Goal: Information Seeking & Learning: Compare options

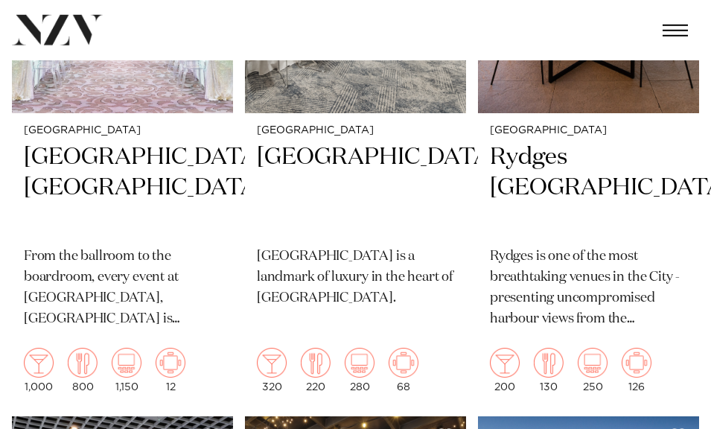
scroll to position [667, 0]
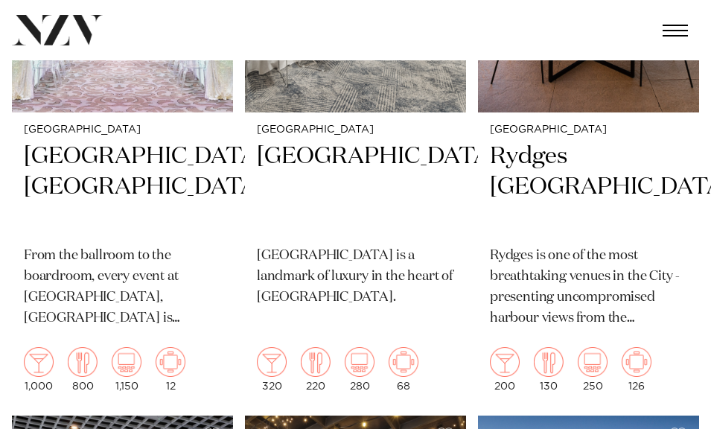
click at [324, 362] on img at bounding box center [316, 362] width 30 height 30
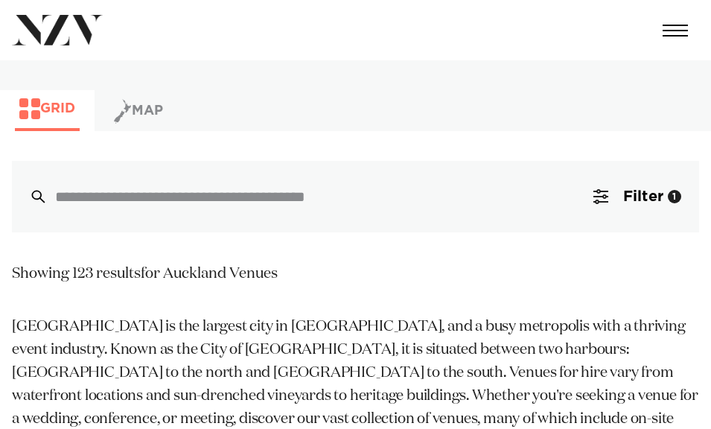
scroll to position [707, 0]
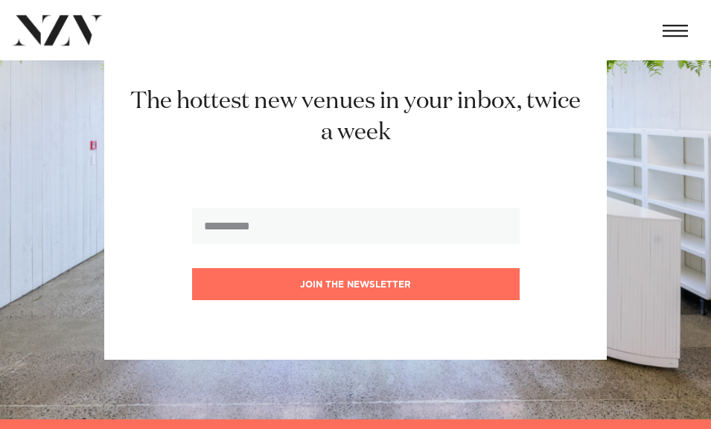
scroll to position [3292, 0]
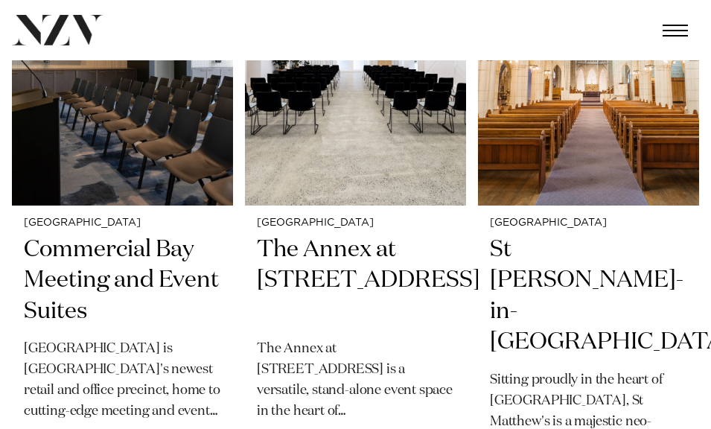
scroll to position [1176, 0]
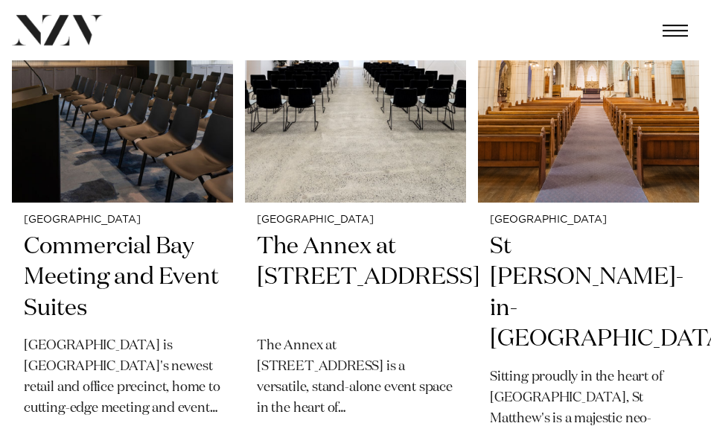
click at [72, 283] on h2 "Commercial Bay Meeting and Event Suites" at bounding box center [122, 277] width 197 height 92
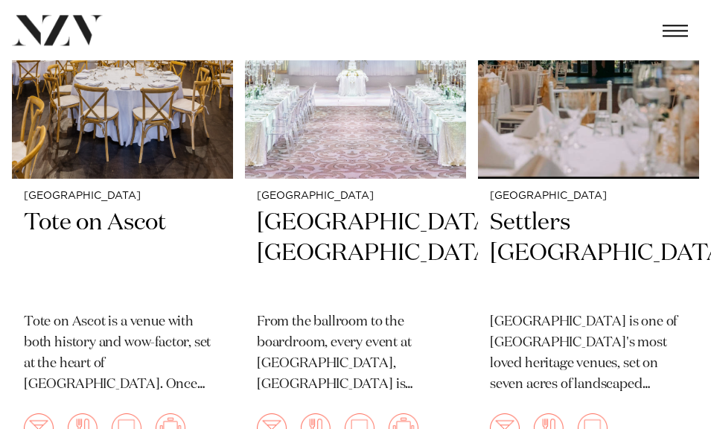
scroll to position [1830, 0]
click at [66, 208] on h2 "Tote on Ascot" at bounding box center [122, 254] width 197 height 92
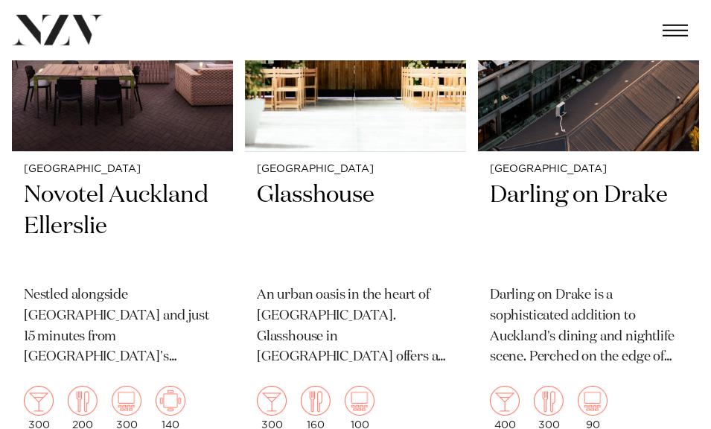
scroll to position [2456, 0]
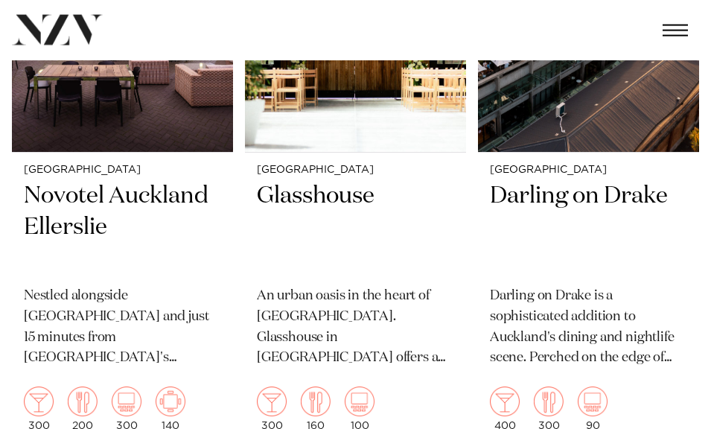
click at [280, 181] on h2 "Glasshouse" at bounding box center [355, 227] width 197 height 92
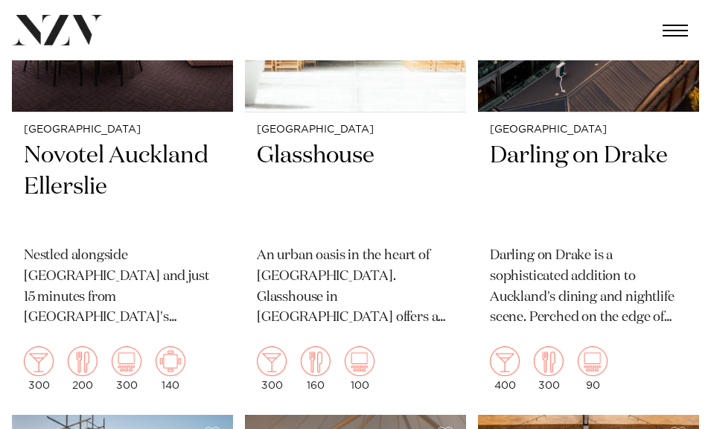
click at [97, 266] on p "Nestled alongside Ellerslie Racecourse and just 15 minutes from Auckland's CBD,…" at bounding box center [122, 287] width 197 height 83
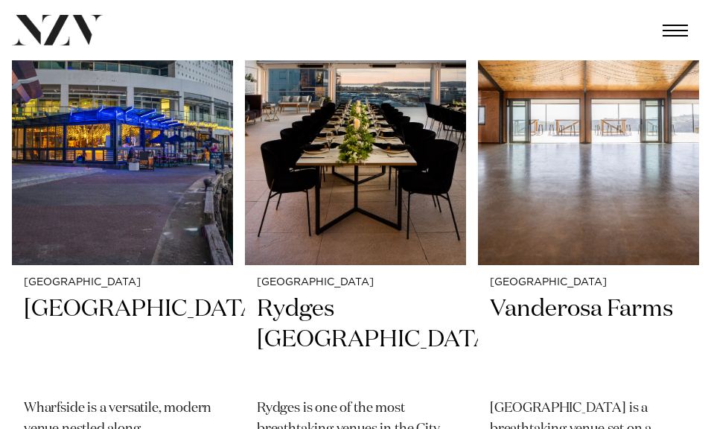
scroll to position [2944, 0]
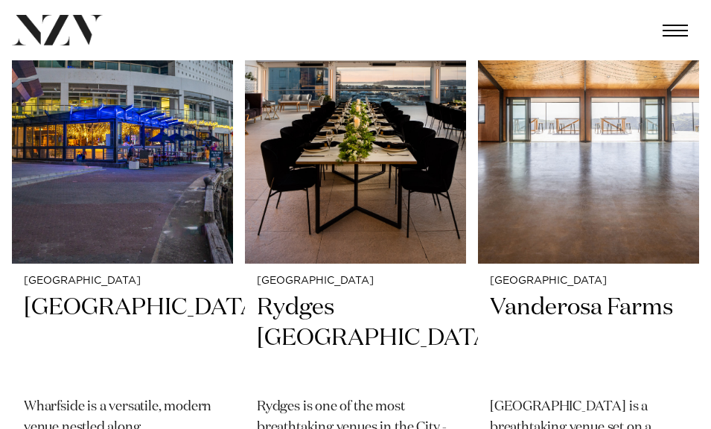
click at [53, 292] on h2 "[GEOGRAPHIC_DATA]" at bounding box center [122, 338] width 197 height 92
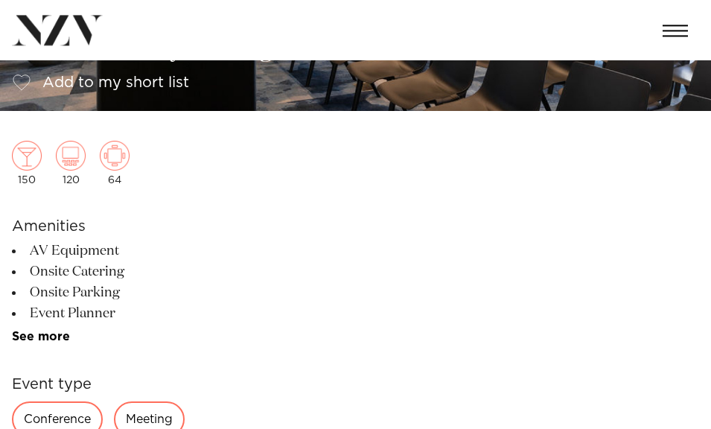
scroll to position [271, 0]
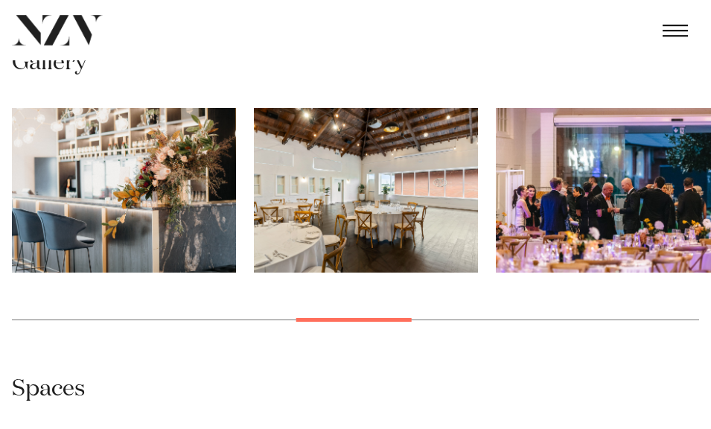
scroll to position [1230, 0]
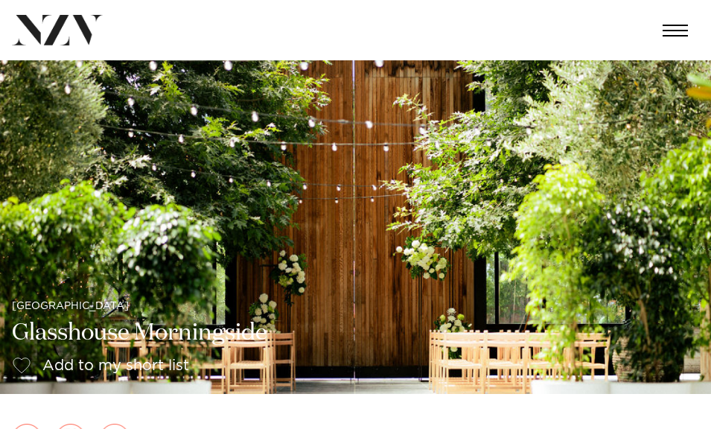
click at [681, 254] on img at bounding box center [355, 226] width 711 height 333
click at [673, 250] on div at bounding box center [355, 214] width 711 height 429
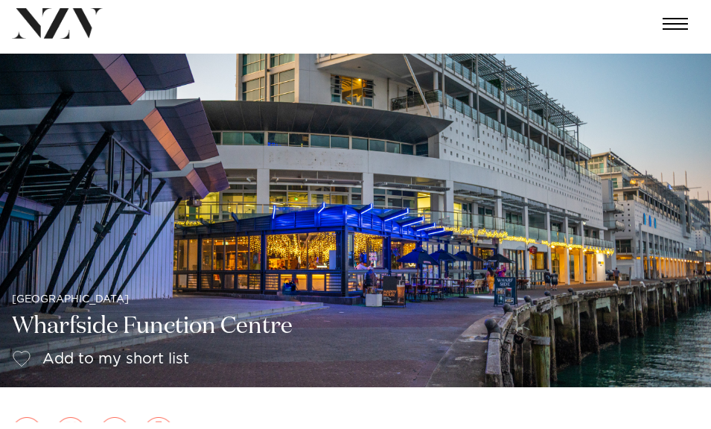
scroll to position [7, 0]
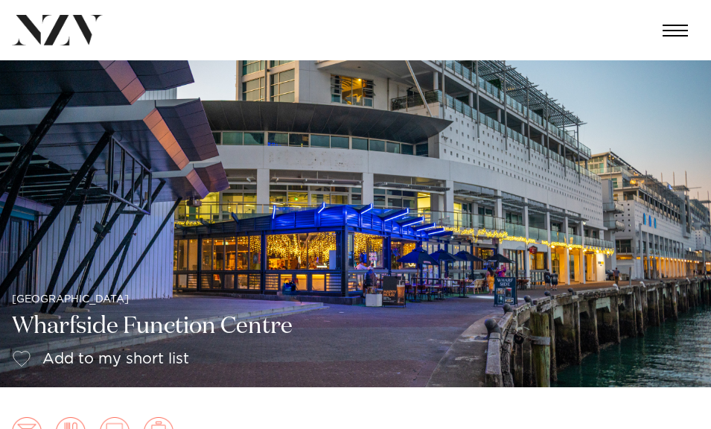
click at [667, 280] on img at bounding box center [355, 220] width 711 height 333
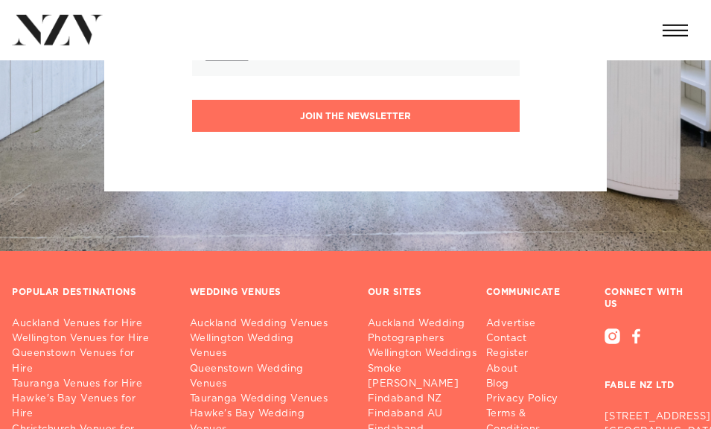
scroll to position [2321, 0]
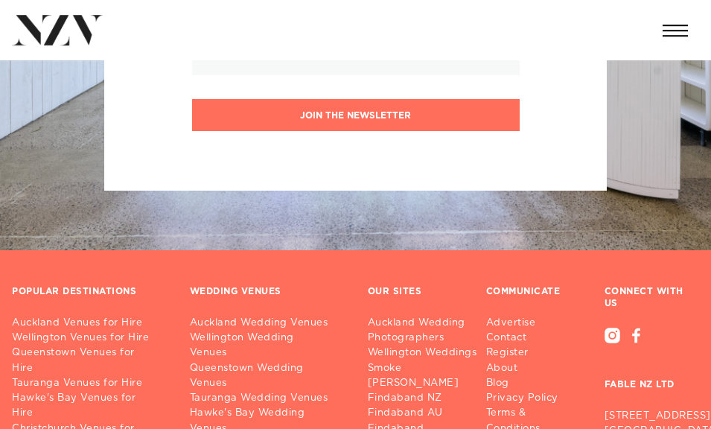
click at [324, 315] on link "Auckland Wedding Venues" at bounding box center [267, 322] width 154 height 15
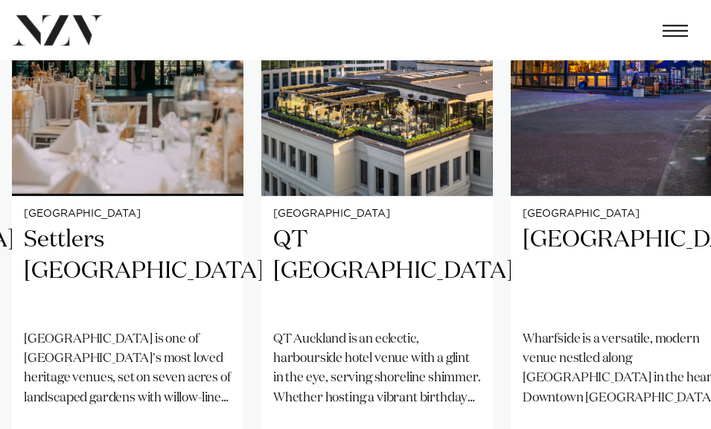
scroll to position [940, 0]
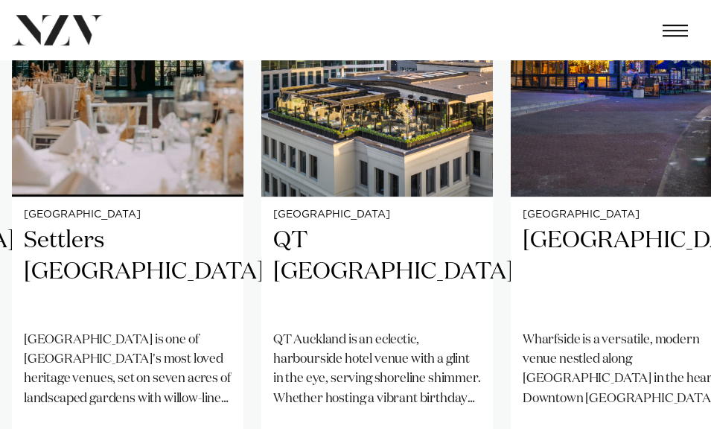
click at [399, 245] on h2 "QT [GEOGRAPHIC_DATA]" at bounding box center [377, 271] width 208 height 92
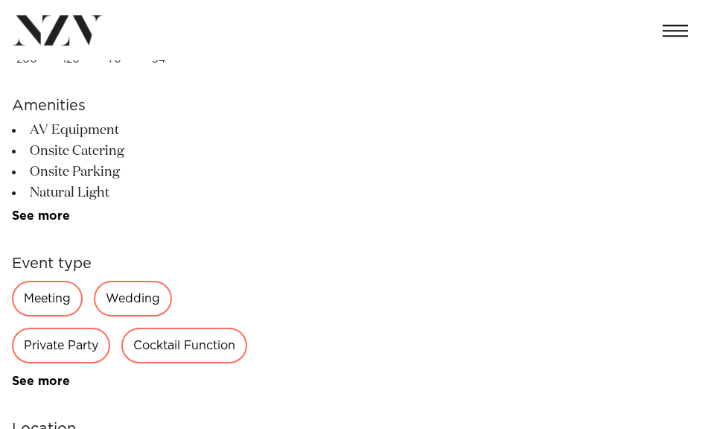
scroll to position [433, 0]
click at [161, 301] on div "Wedding" at bounding box center [133, 298] width 78 height 36
click at [129, 304] on div "Wedding" at bounding box center [133, 298] width 78 height 36
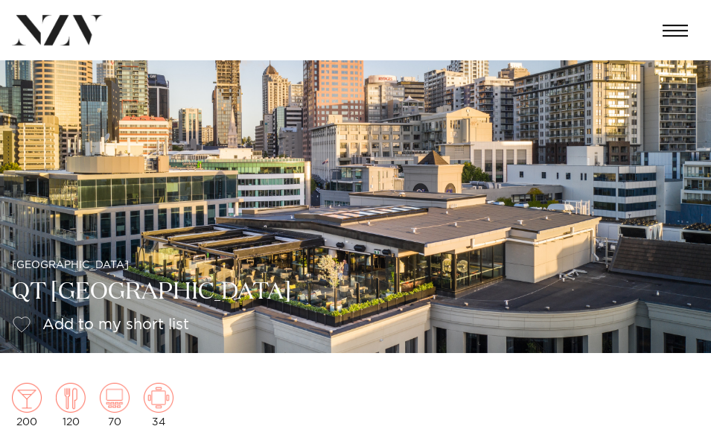
scroll to position [0, 0]
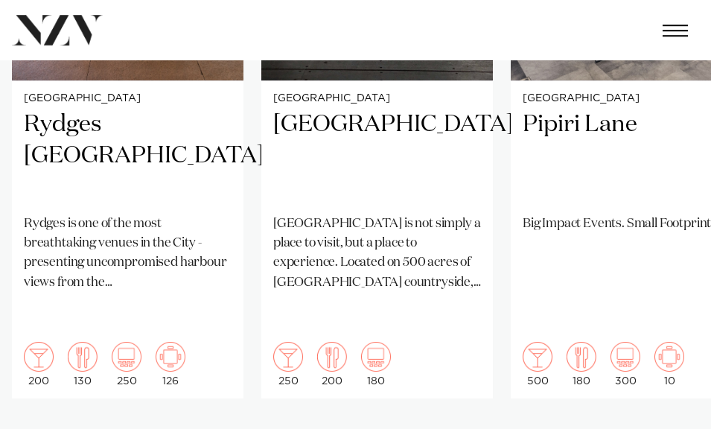
scroll to position [1055, 0]
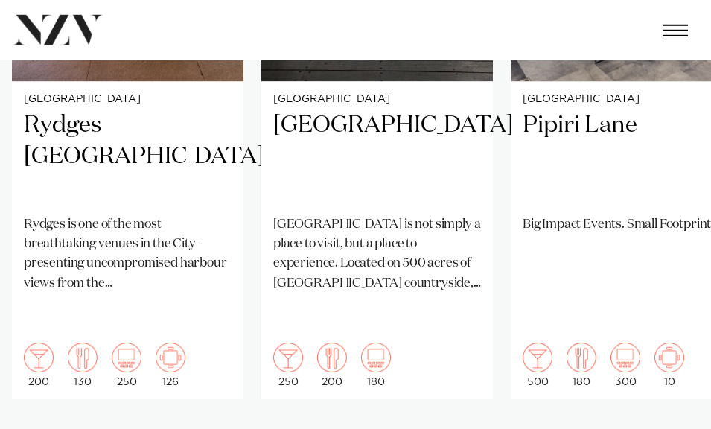
click at [336, 129] on h2 "Kauri Bay" at bounding box center [377, 156] width 208 height 92
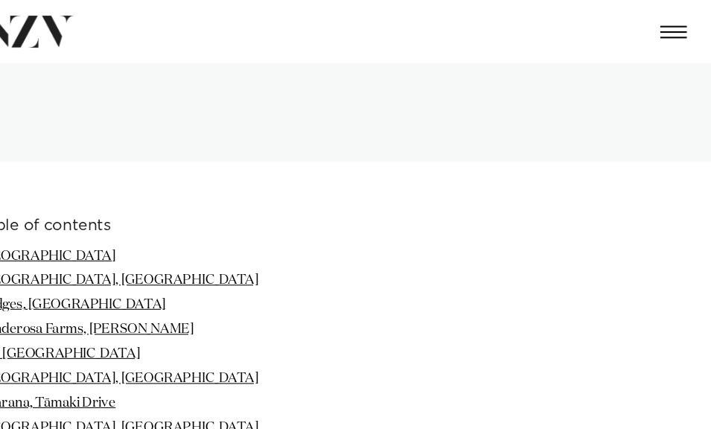
scroll to position [1442, 0]
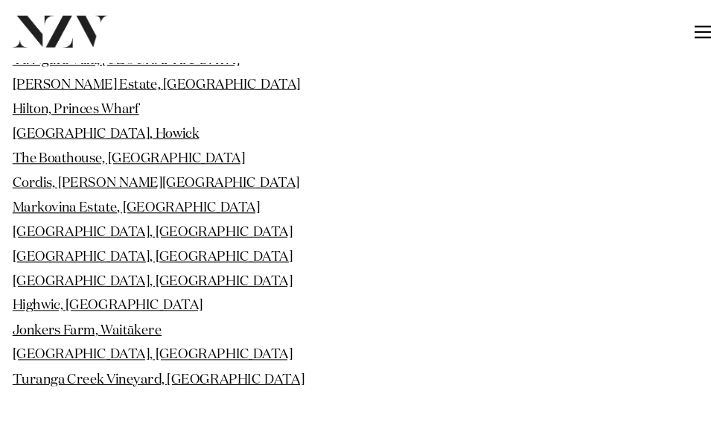
click at [42, 285] on link "Highwic, Newmarket" at bounding box center [103, 291] width 182 height 13
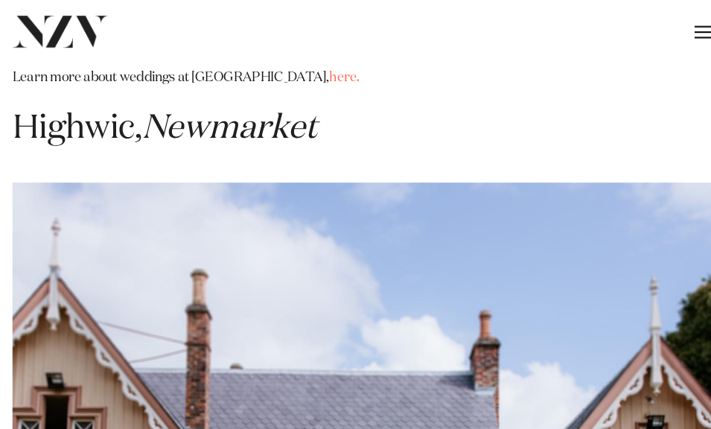
scroll to position [26451, 0]
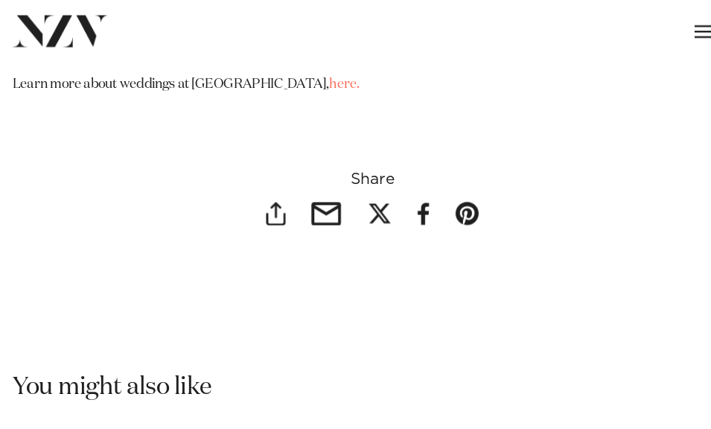
scroll to position [29485, 0]
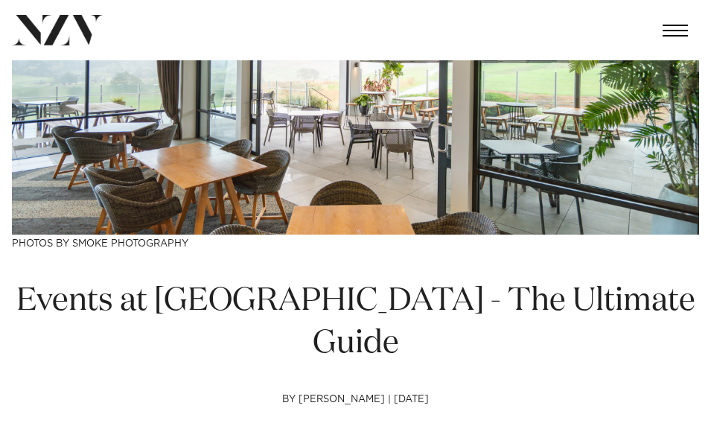
scroll to position [147, 0]
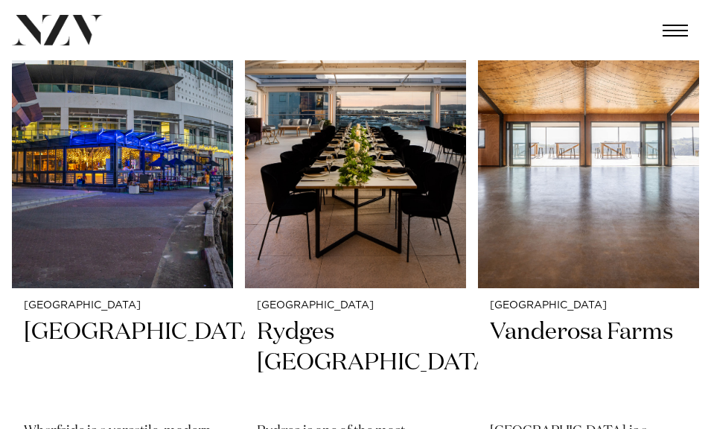
scroll to position [2882, 0]
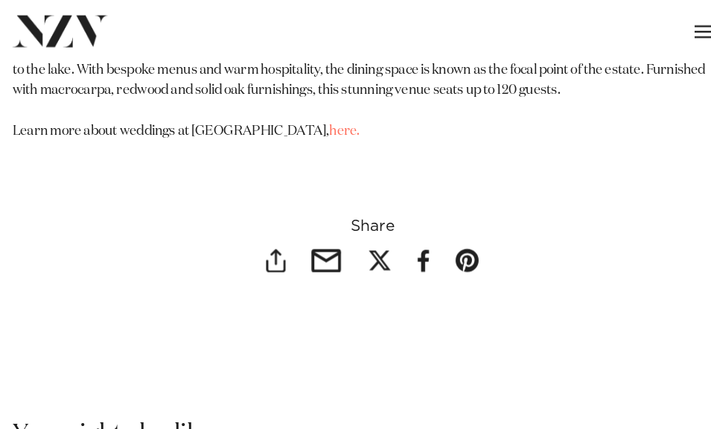
scroll to position [29400, 0]
